Goal: Task Accomplishment & Management: Complete application form

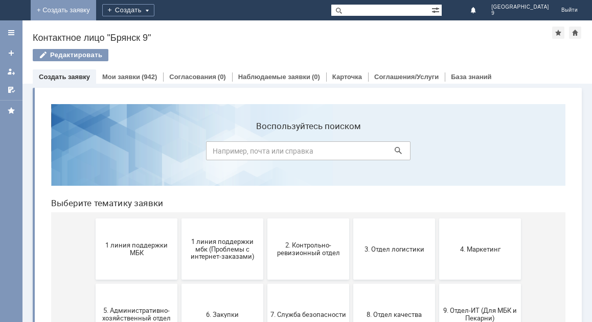
click at [96, 8] on link "+ Создать заявку" at bounding box center [63, 10] width 65 height 20
click at [159, 267] on button "1 линия поддержки МБК" at bounding box center [137, 249] width 82 height 61
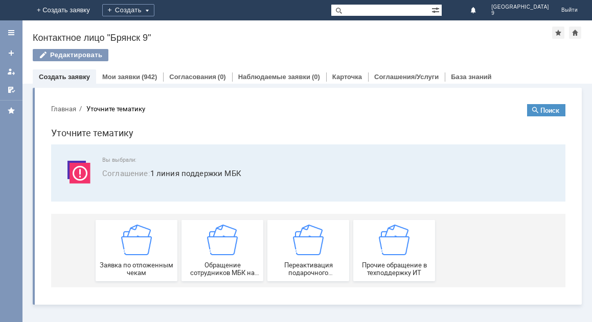
click at [159, 267] on span "Заявка по отложенным чекам" at bounding box center [137, 269] width 76 height 15
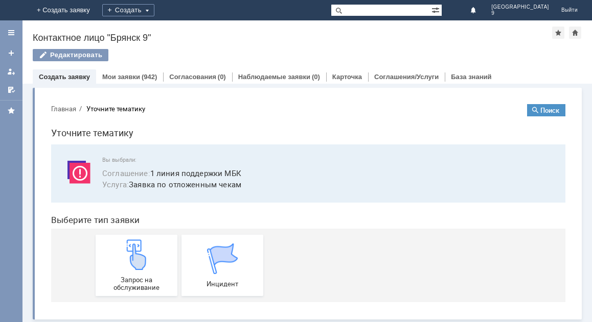
click at [159, 267] on div "Запрос на обслуживание" at bounding box center [137, 266] width 76 height 52
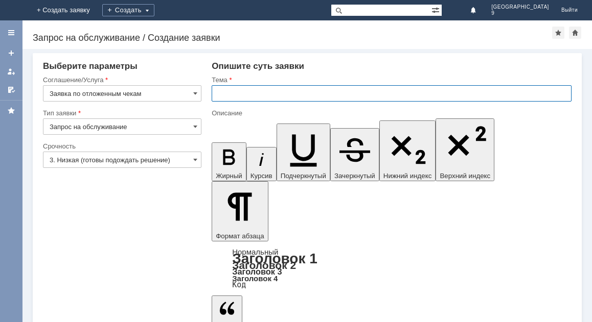
click at [223, 96] on input "text" at bounding box center [391, 93] width 360 height 16
type input "Отложенный чек"
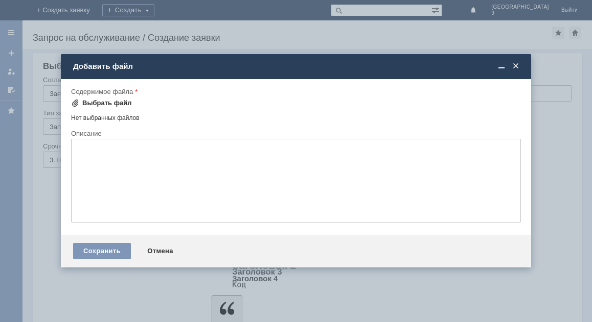
click at [101, 104] on div "Выбрать файл" at bounding box center [107, 103] width 50 height 8
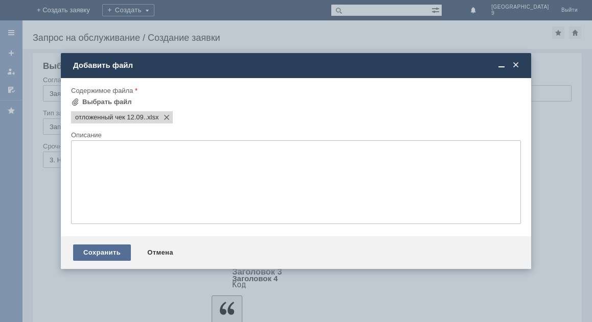
click at [102, 257] on div "Сохранить" at bounding box center [102, 253] width 58 height 16
